Goal: Task Accomplishment & Management: Manage account settings

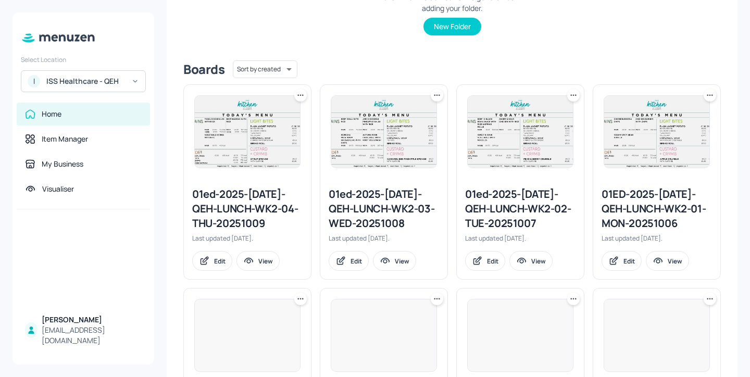
scroll to position [233, 0]
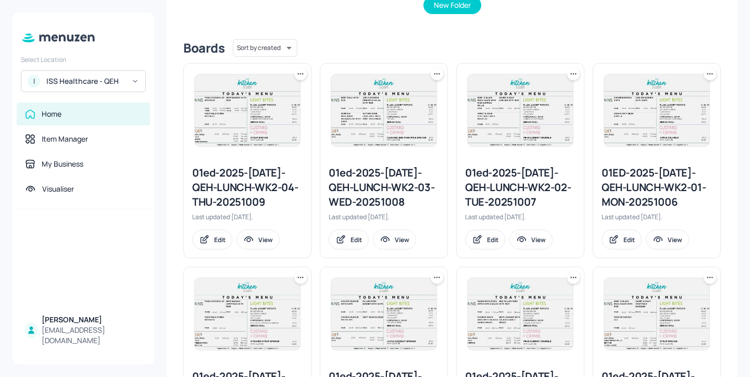
click at [264, 183] on div "01ed-2025-JUL-QEH-LUNCH-WK2-04-THU-20251009" at bounding box center [247, 188] width 110 height 44
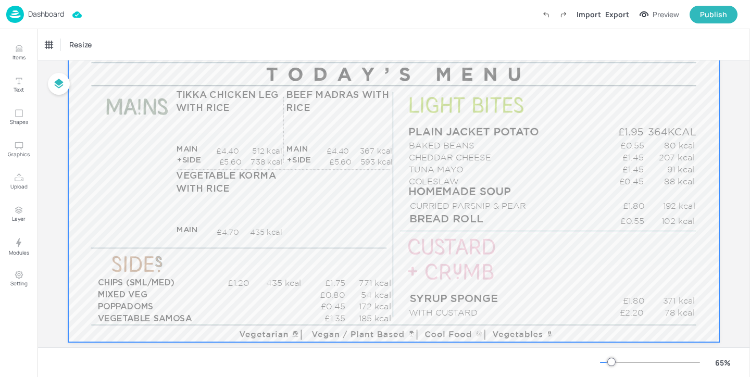
scroll to position [130, 0]
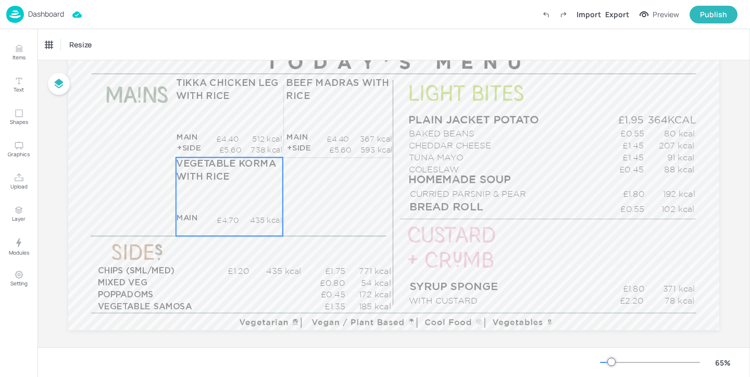
click at [255, 214] on div "VEGETABLE KORMA WITH RICE MAIN £4.70 435 kcal +SIDE £4.70 kcal" at bounding box center [229, 196] width 107 height 79
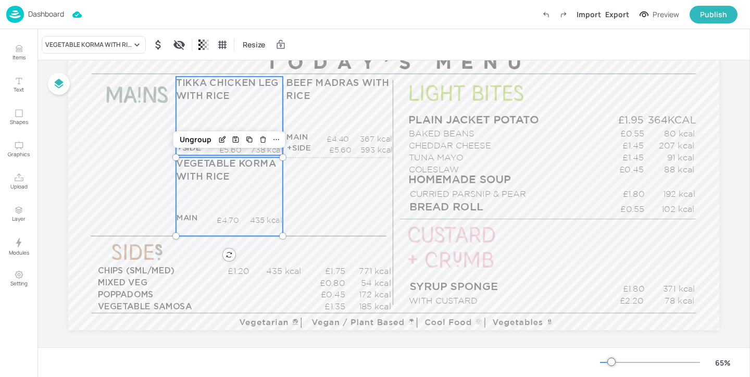
click at [258, 109] on div "TIKKA CHICKEN LEG WITH RICE MAIN £4.40 512 kcal +SIDE £5.60 738 kcal" at bounding box center [229, 116] width 107 height 79
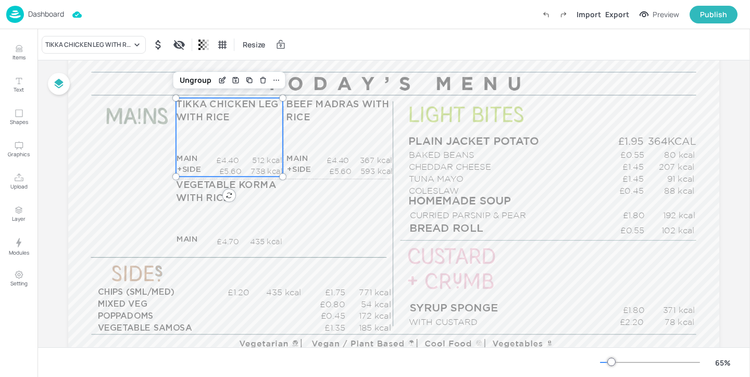
scroll to position [106, 0]
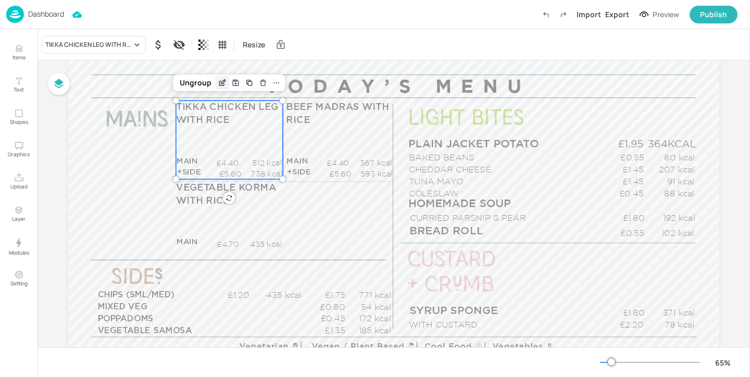
click at [221, 81] on icon "Edit Item" at bounding box center [223, 82] width 4 height 4
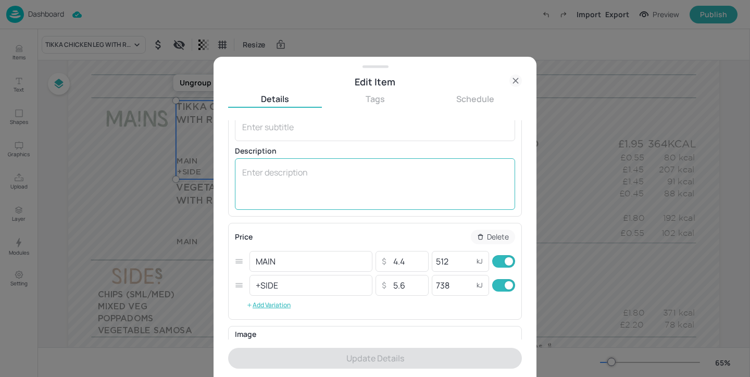
scroll to position [72, 0]
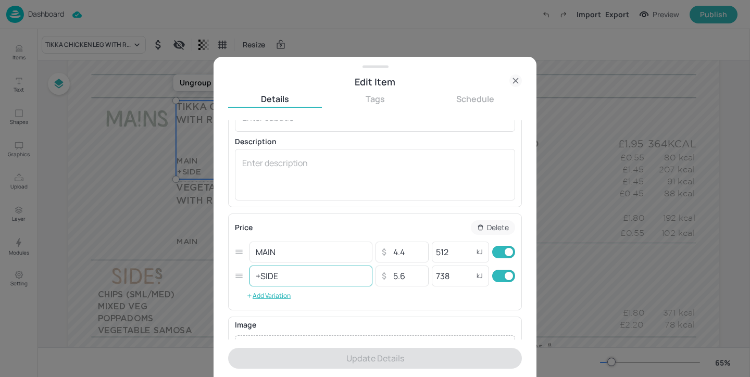
drag, startPoint x: 424, startPoint y: 277, endPoint x: 365, endPoint y: 277, distance: 59.4
click at [365, 277] on div "+SIDE ​ ​ 5.6 ​ 738 kJ ​" at bounding box center [375, 276] width 280 height 24
drag, startPoint x: 412, startPoint y: 278, endPoint x: 388, endPoint y: 278, distance: 24.5
click at [389, 278] on input "5.6" at bounding box center [407, 276] width 36 height 21
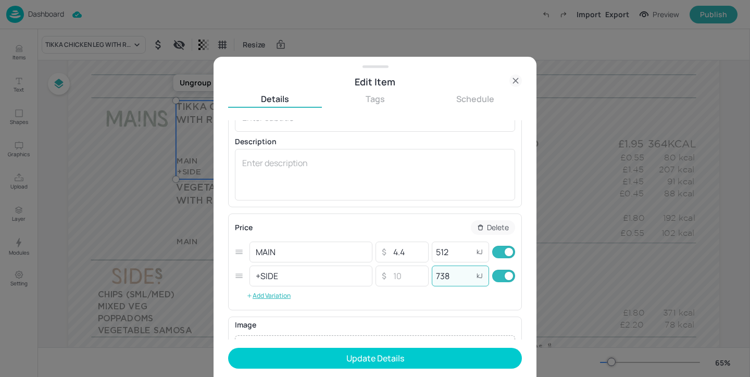
drag, startPoint x: 461, startPoint y: 275, endPoint x: 437, endPoint y: 275, distance: 23.4
click at [437, 275] on input "738" at bounding box center [453, 276] width 42 height 21
type input "7"
click at [501, 273] on input "checkbox" at bounding box center [509, 276] width 38 height 13
checkbox input "false"
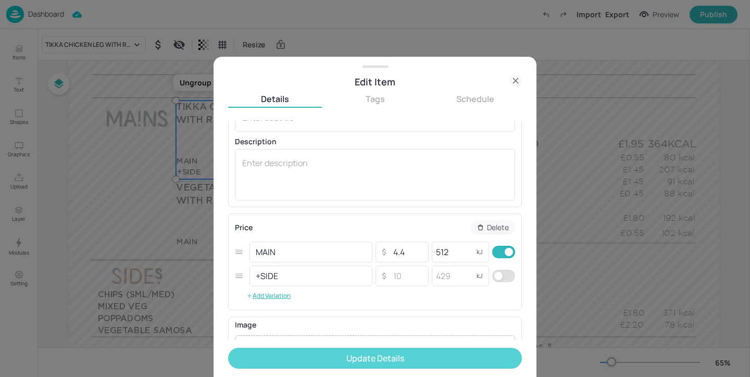
click at [458, 350] on button "Update Details" at bounding box center [375, 358] width 294 height 21
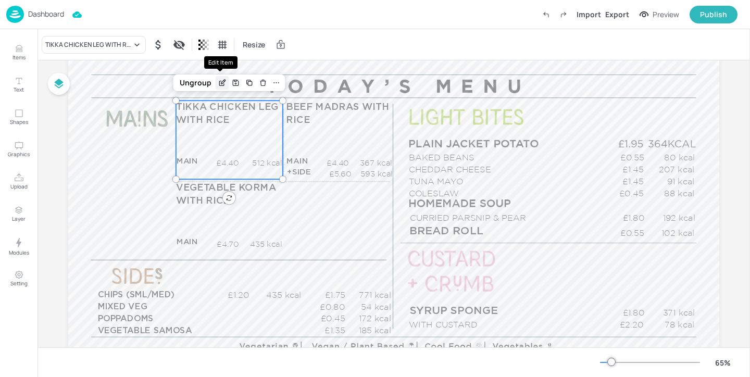
click at [221, 82] on icon "Edit Item" at bounding box center [222, 83] width 9 height 8
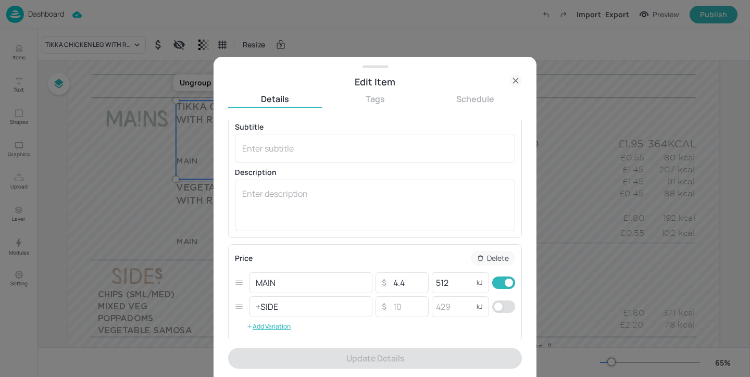
scroll to position [45, 0]
click at [574, 194] on div at bounding box center [375, 188] width 750 height 377
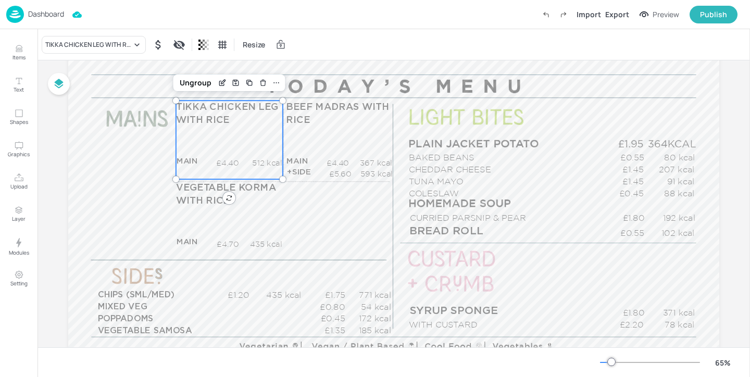
click at [60, 17] on p "Dashboard" at bounding box center [46, 13] width 36 height 7
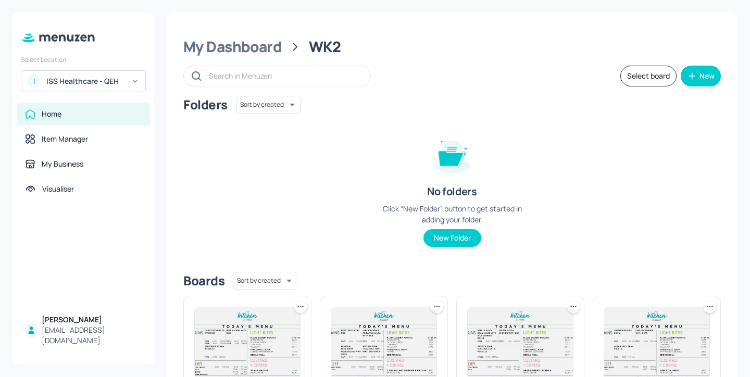
click at [112, 91] on div "I ISS Healthcare - QEH" at bounding box center [83, 81] width 125 height 22
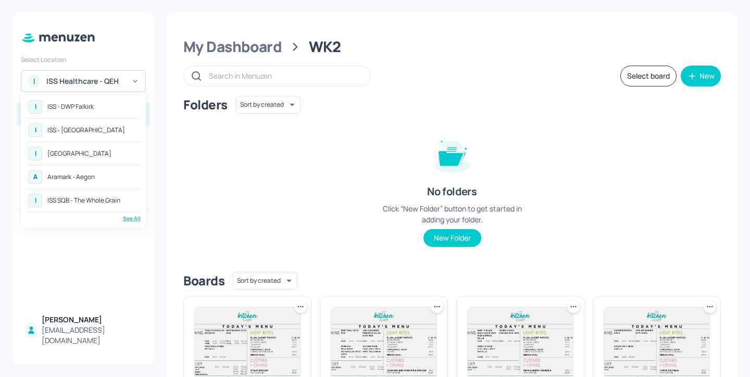
click at [133, 217] on div "See All" at bounding box center [83, 219] width 115 height 8
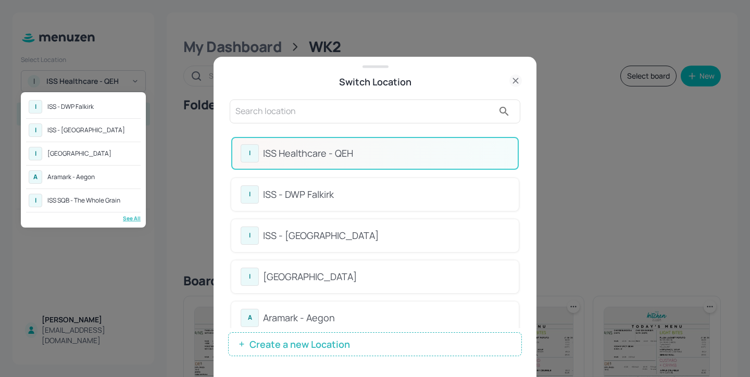
click at [271, 101] on div at bounding box center [375, 188] width 750 height 377
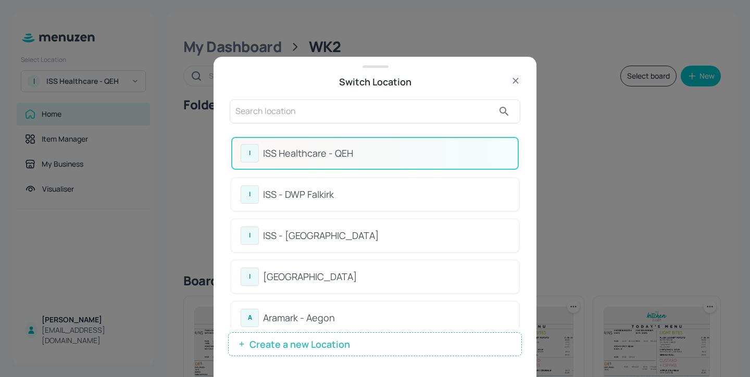
click at [268, 106] on div "I ISS - DWP Falkirk I ISS - Warwick I ISS - West Middlesex Hospital A Aramark -…" at bounding box center [375, 188] width 750 height 377
click at [268, 108] on input "text" at bounding box center [365, 111] width 258 height 17
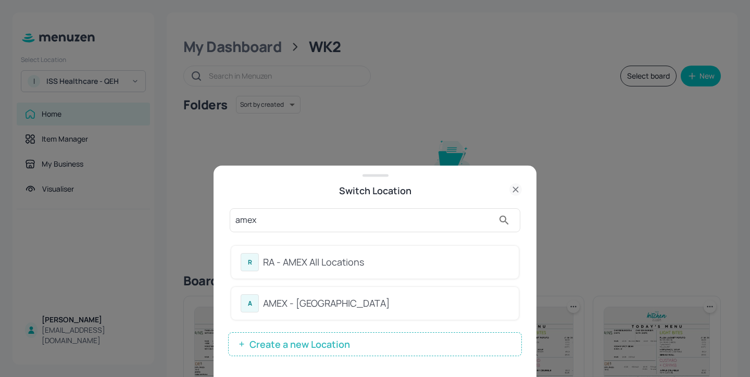
type input "amex"
click at [491, 256] on div "RA - AMEX All Locations" at bounding box center [386, 262] width 246 height 14
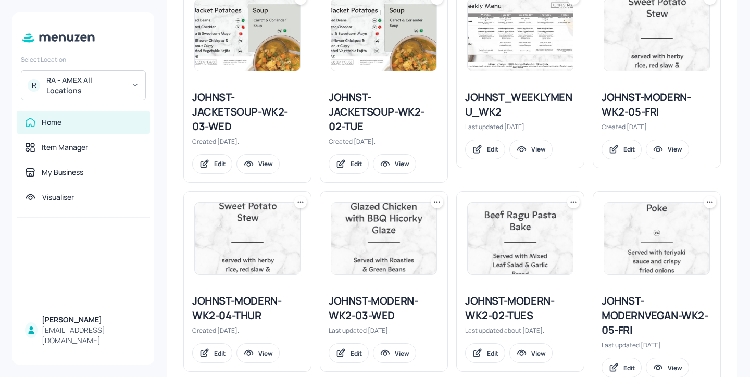
scroll to position [605, 0]
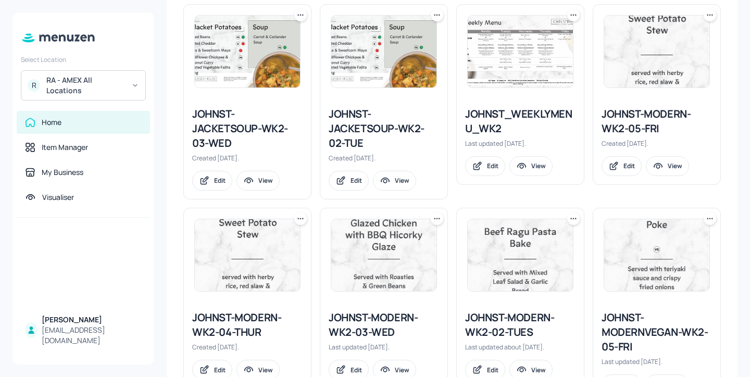
click at [524, 106] on div "JOHNST_WEEKLYMENU_WK2 Last updated [DATE]. Edit View" at bounding box center [520, 141] width 127 height 86
click at [523, 114] on div "JOHNST_WEEKLYMENU_WK2" at bounding box center [520, 121] width 110 height 29
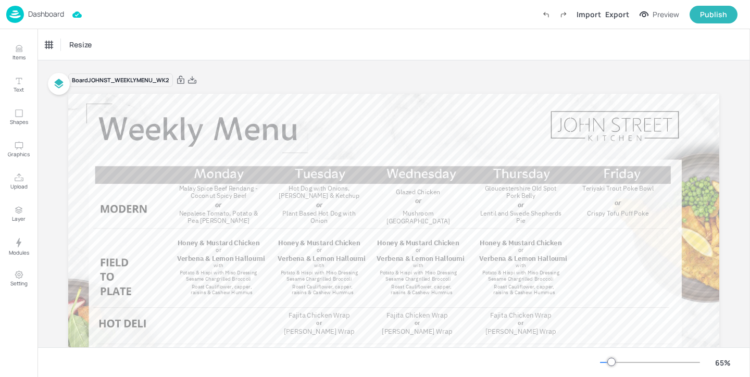
click at [197, 83] on div "Board JOHNST_WEEKLYMENU_WK2" at bounding box center [393, 80] width 651 height 15
click at [193, 80] on icon at bounding box center [192, 80] width 9 height 10
